Goal: Check status: Check status

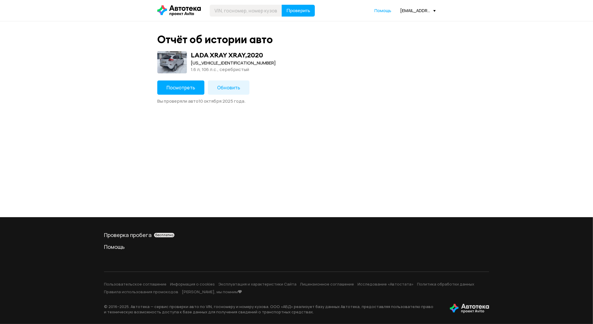
click at [161, 88] on button "Посмотреть" at bounding box center [180, 88] width 47 height 14
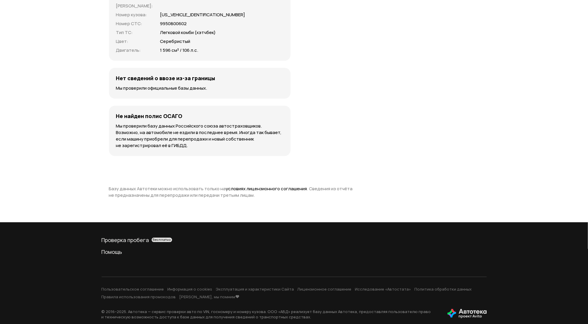
scroll to position [1786, 0]
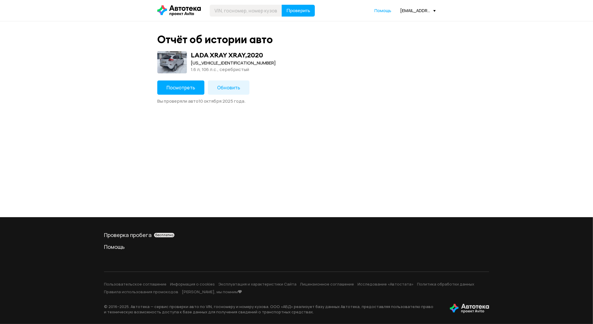
click at [188, 88] on span "Посмотреть" at bounding box center [180, 87] width 29 height 7
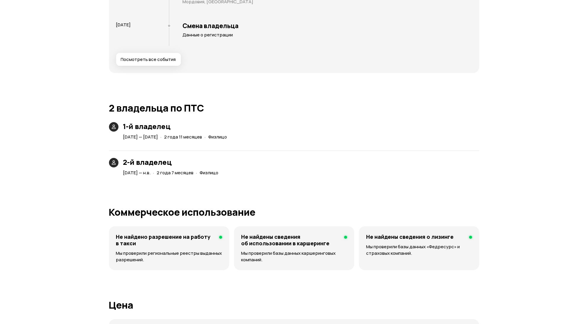
scroll to position [1263, 0]
